Goal: Task Accomplishment & Management: Use online tool/utility

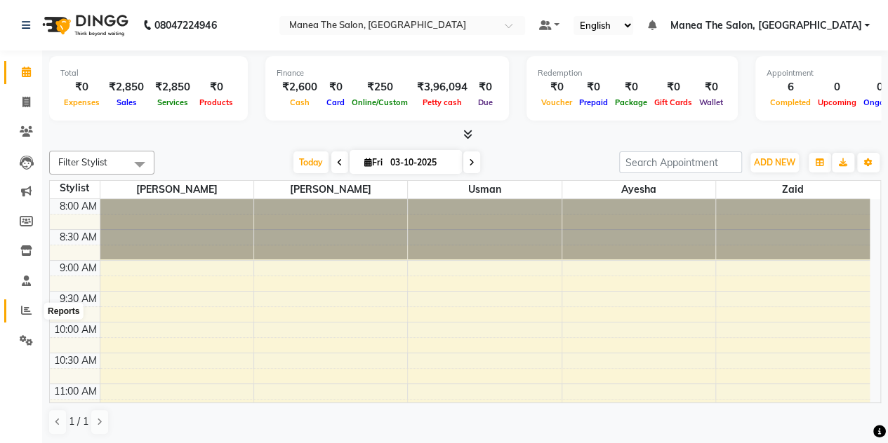
click at [21, 307] on icon at bounding box center [26, 310] width 11 height 11
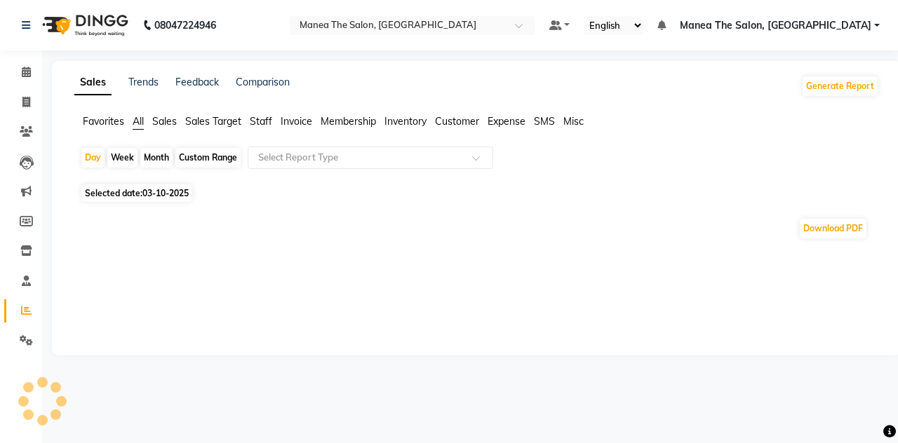
click at [22, 308] on icon at bounding box center [26, 310] width 11 height 11
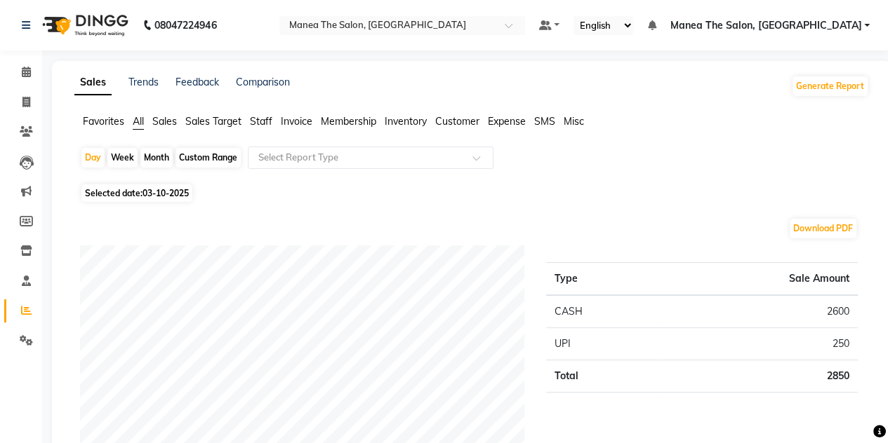
click at [154, 155] on div "Month" at bounding box center [156, 158] width 32 height 20
select select "10"
select select "2025"
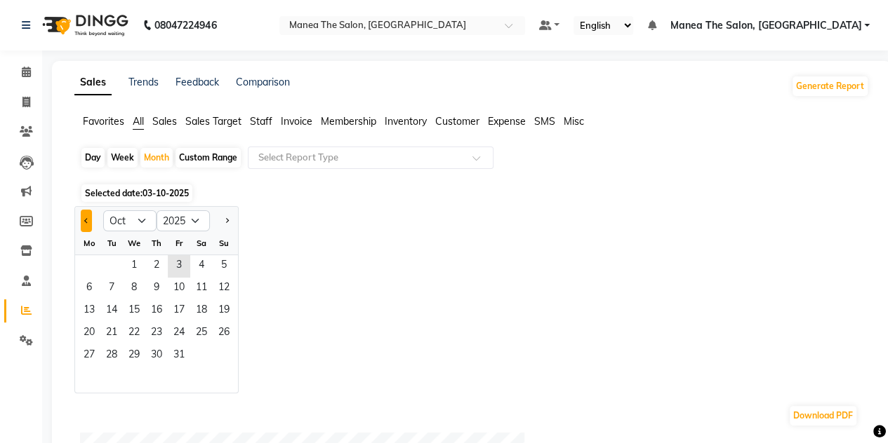
click at [83, 222] on button "Previous month" at bounding box center [86, 221] width 11 height 22
select select "9"
click at [114, 354] on span "30" at bounding box center [111, 356] width 22 height 22
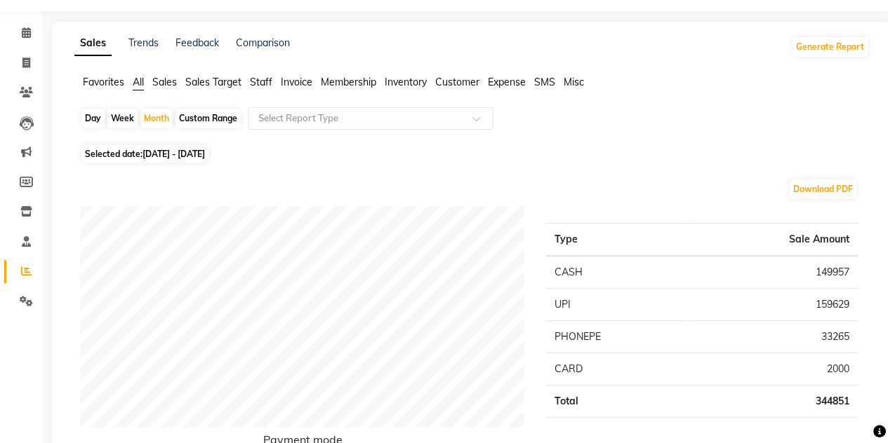
scroll to position [44, 0]
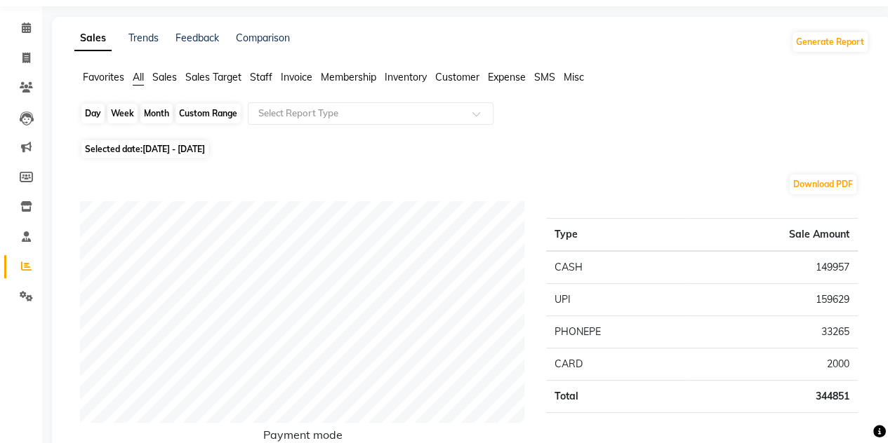
click at [152, 116] on div "Month" at bounding box center [156, 114] width 32 height 20
select select "9"
select select "2025"
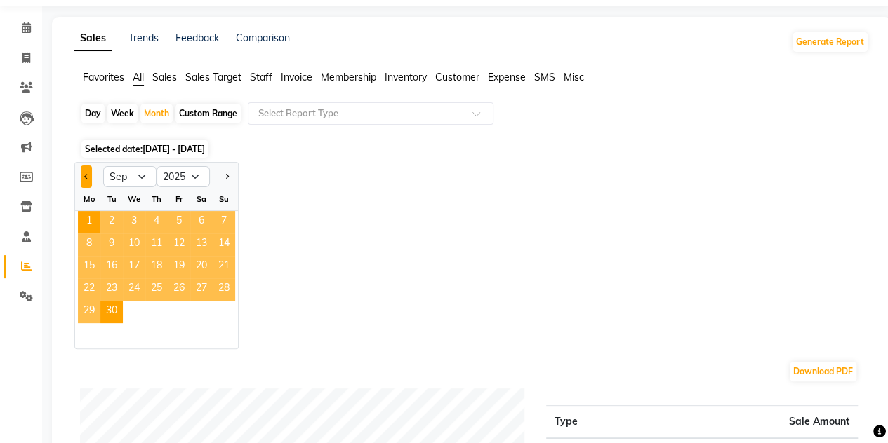
click at [83, 175] on button "Previous month" at bounding box center [86, 177] width 11 height 22
select select "8"
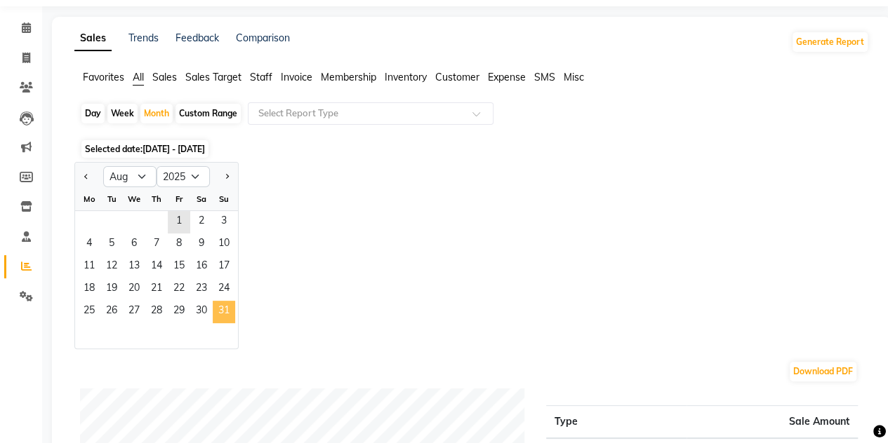
click at [220, 312] on span "31" at bounding box center [224, 312] width 22 height 22
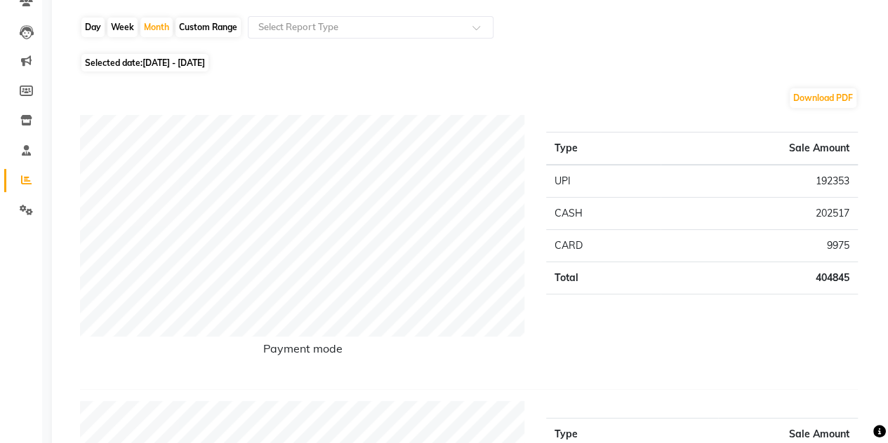
scroll to position [0, 0]
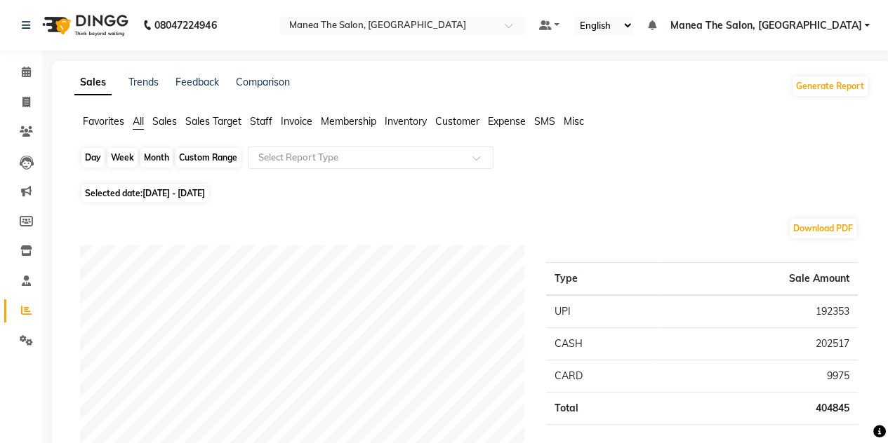
click at [163, 156] on div "Month" at bounding box center [156, 158] width 32 height 20
select select "8"
select select "2025"
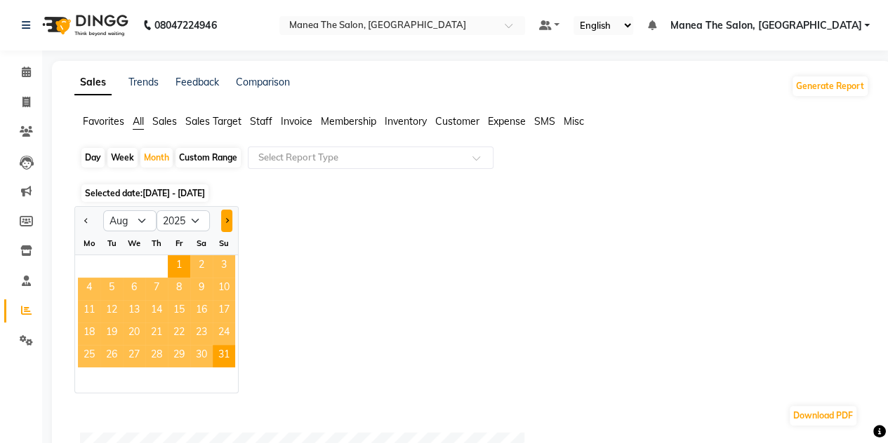
click at [229, 225] on button "Next month" at bounding box center [226, 221] width 11 height 22
select select "9"
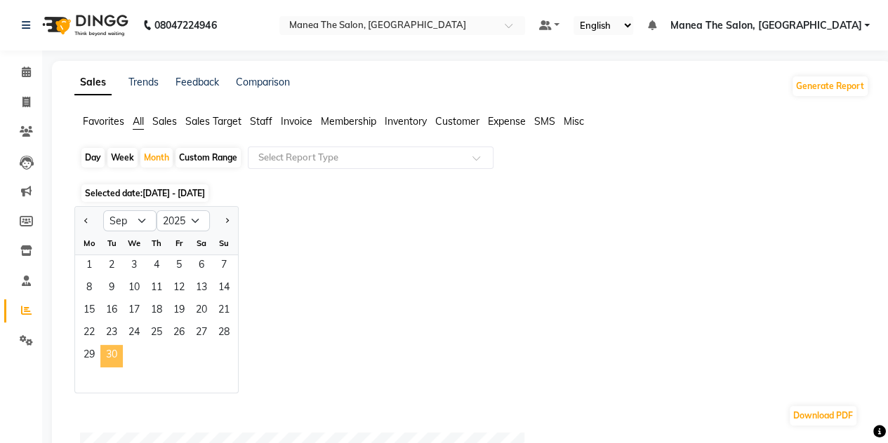
click at [116, 351] on span "30" at bounding box center [111, 356] width 22 height 22
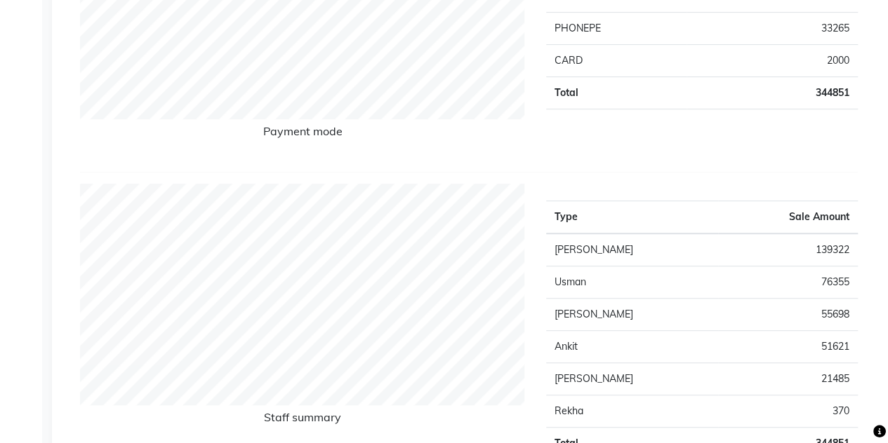
scroll to position [349, 0]
